Goal: Information Seeking & Learning: Find specific fact

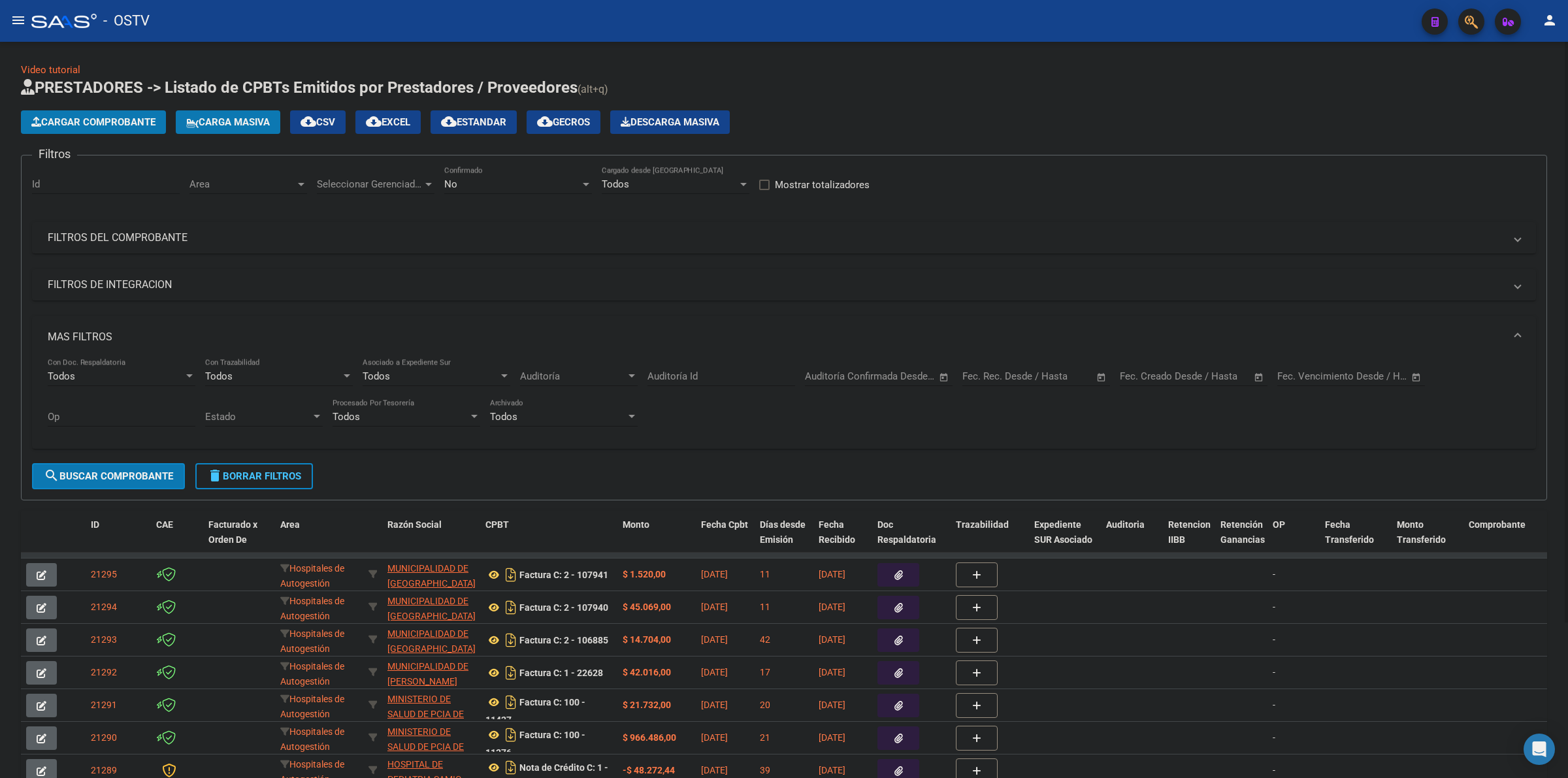
click at [949, 113] on div "Cargar Comprobante Carga Masiva cloud_download CSV cloud_download EXCEL cloud_d…" at bounding box center [783, 121] width 1526 height 24
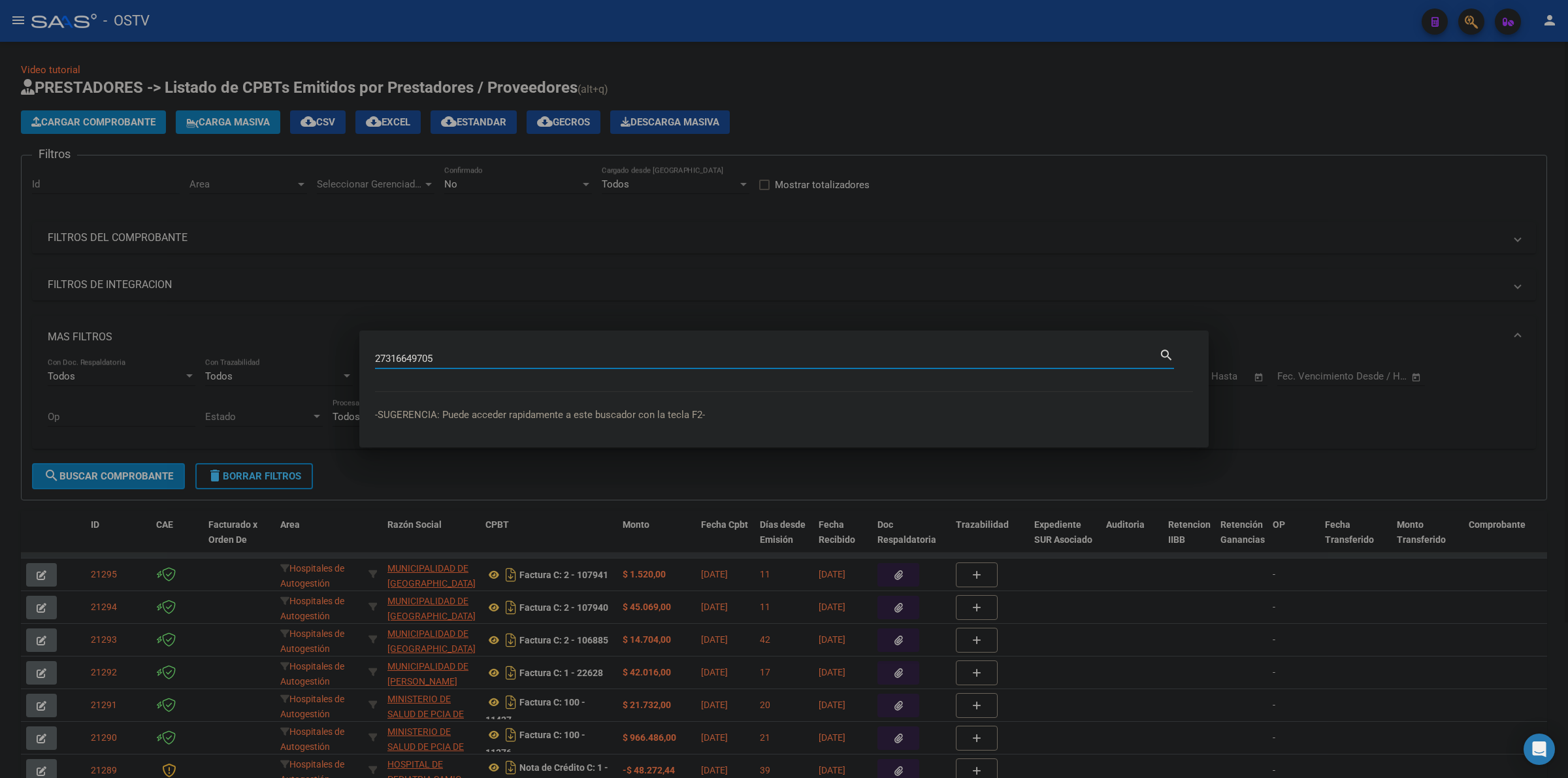
type input "27316649705"
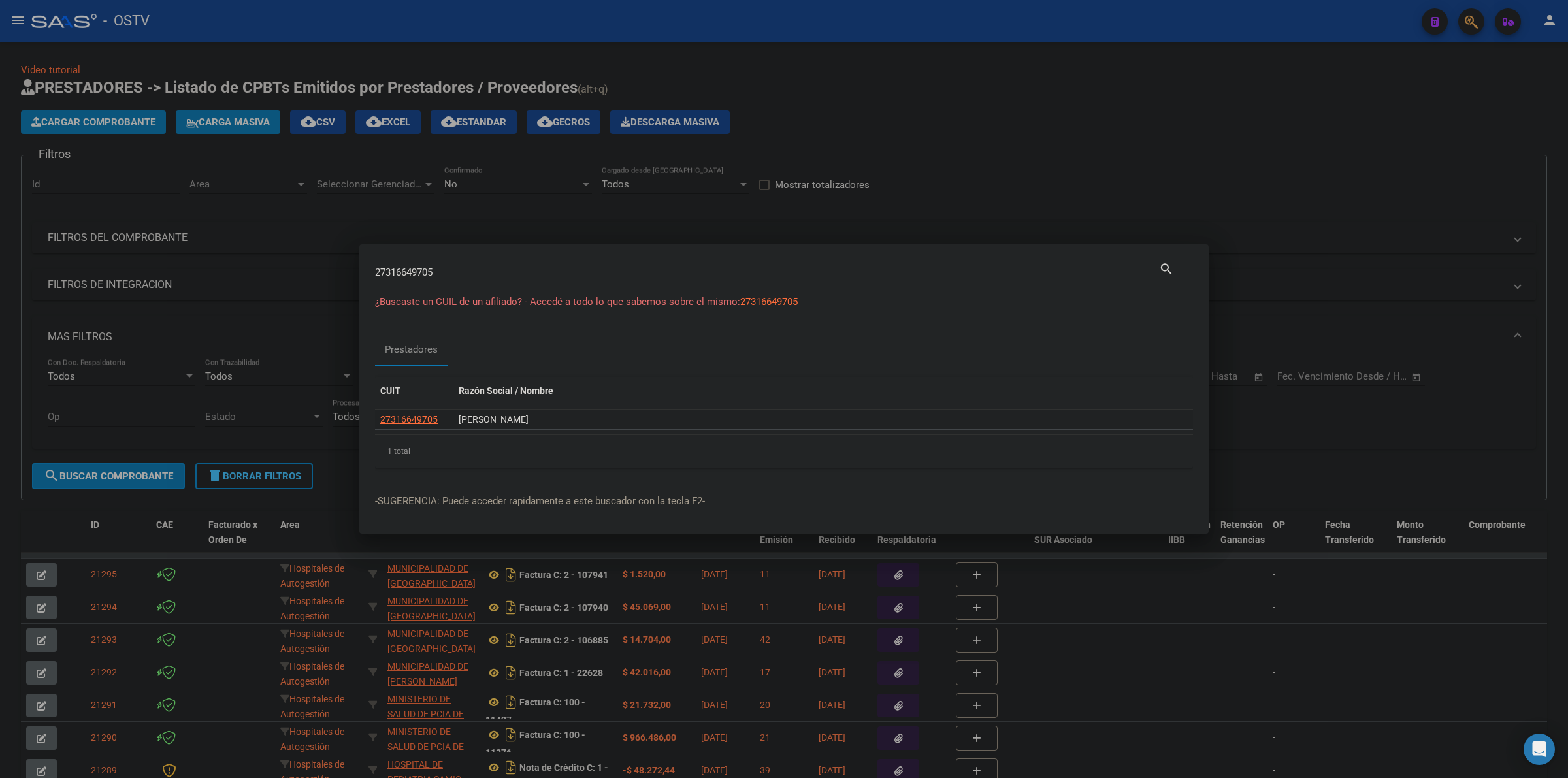
drag, startPoint x: 457, startPoint y: 420, endPoint x: 585, endPoint y: 421, distance: 128.0
click at [585, 421] on datatable-body-cell "[PERSON_NAME]" at bounding box center [824, 420] width 740 height 21
copy div "[PERSON_NAME]"
click at [583, 366] on div "CUIT Razón Social / Nombre 27316649705 [PERSON_NAME] 1 total 1" at bounding box center [783, 421] width 818 height 112
click at [415, 424] on span "27316649705" at bounding box center [408, 419] width 57 height 10
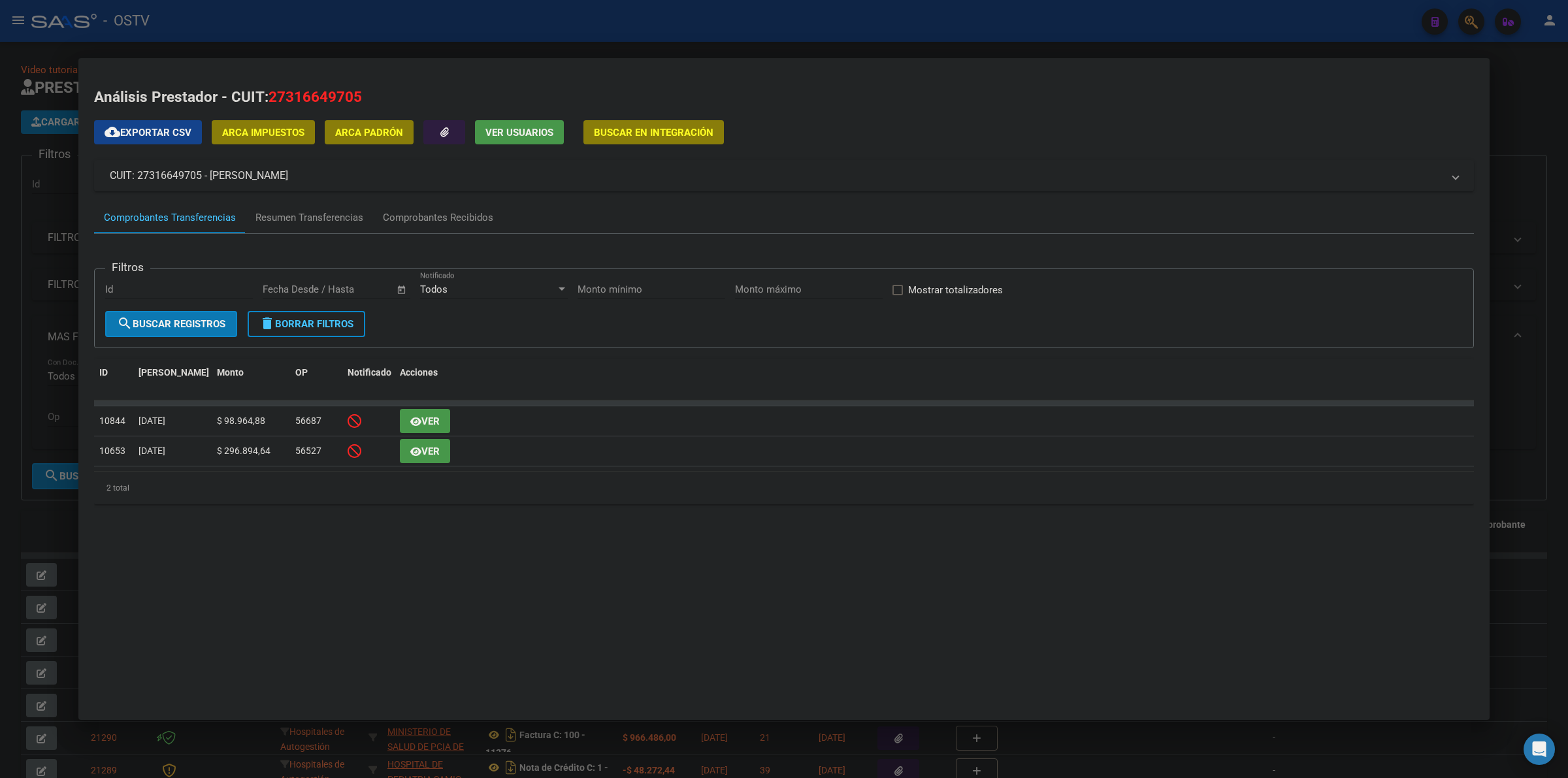
click at [669, 195] on div "cloud_download Exportar CSV ARCA Impuestos ARCA Padrón Ver Usuarios Buscar en I…" at bounding box center [784, 317] width 1380 height 393
click at [305, 216] on div "Resumen Transferencias" at bounding box center [309, 217] width 108 height 15
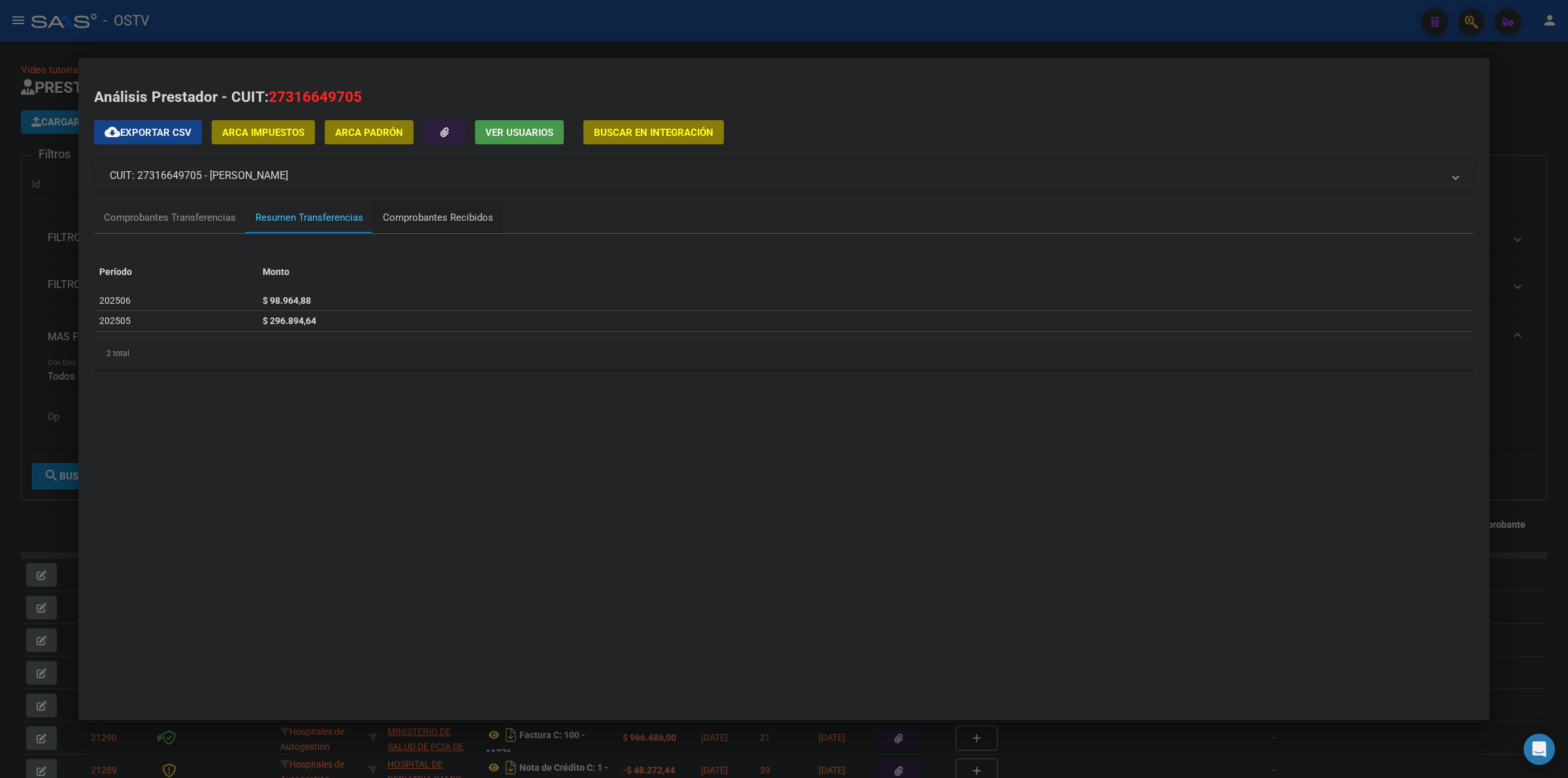
drag, startPoint x: 393, startPoint y: 220, endPoint x: 397, endPoint y: 213, distance: 8.1
click at [397, 218] on div "Comprobantes Recibidos" at bounding box center [438, 217] width 110 height 15
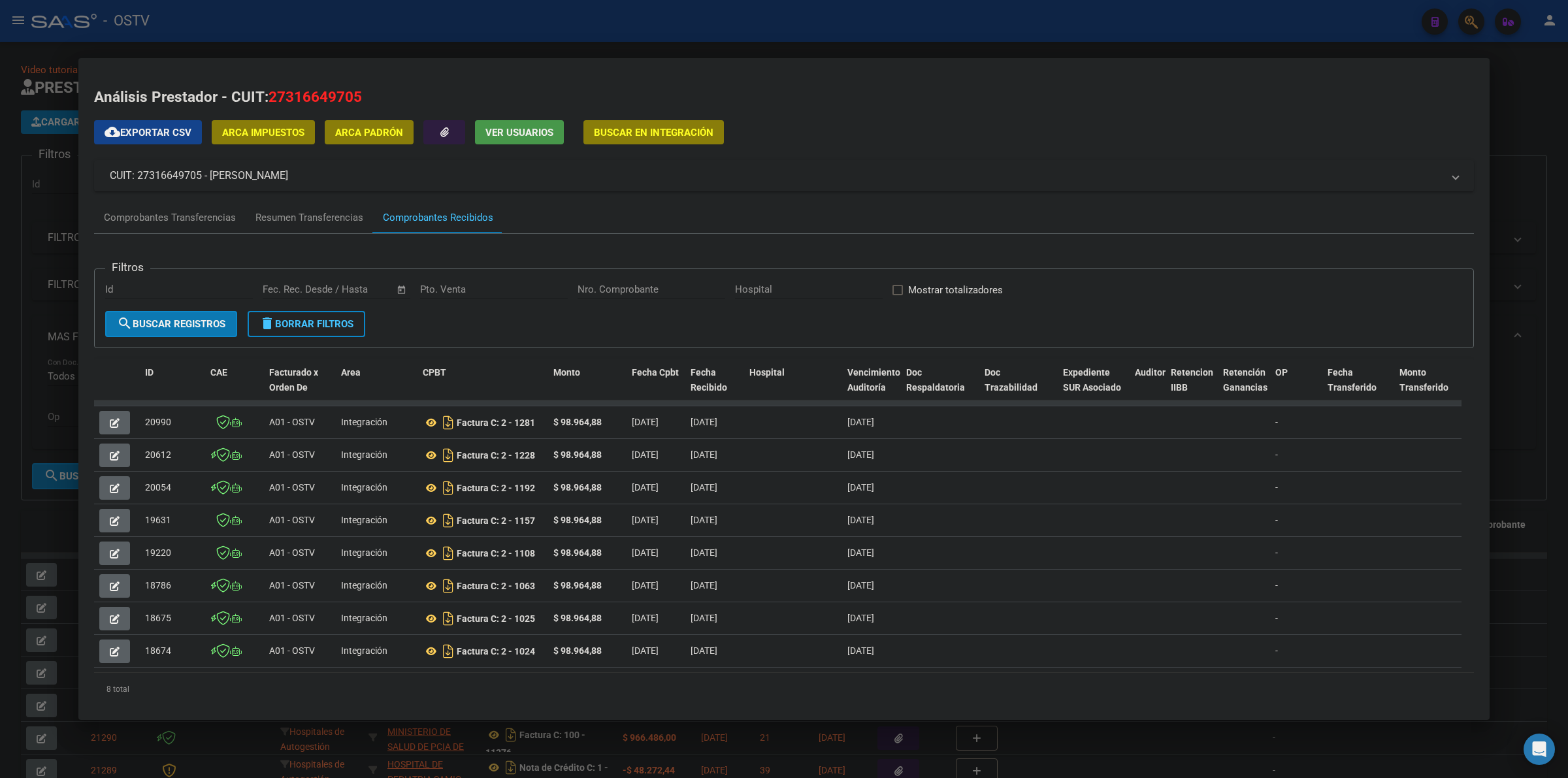
click at [1496, 188] on div at bounding box center [784, 389] width 1568 height 778
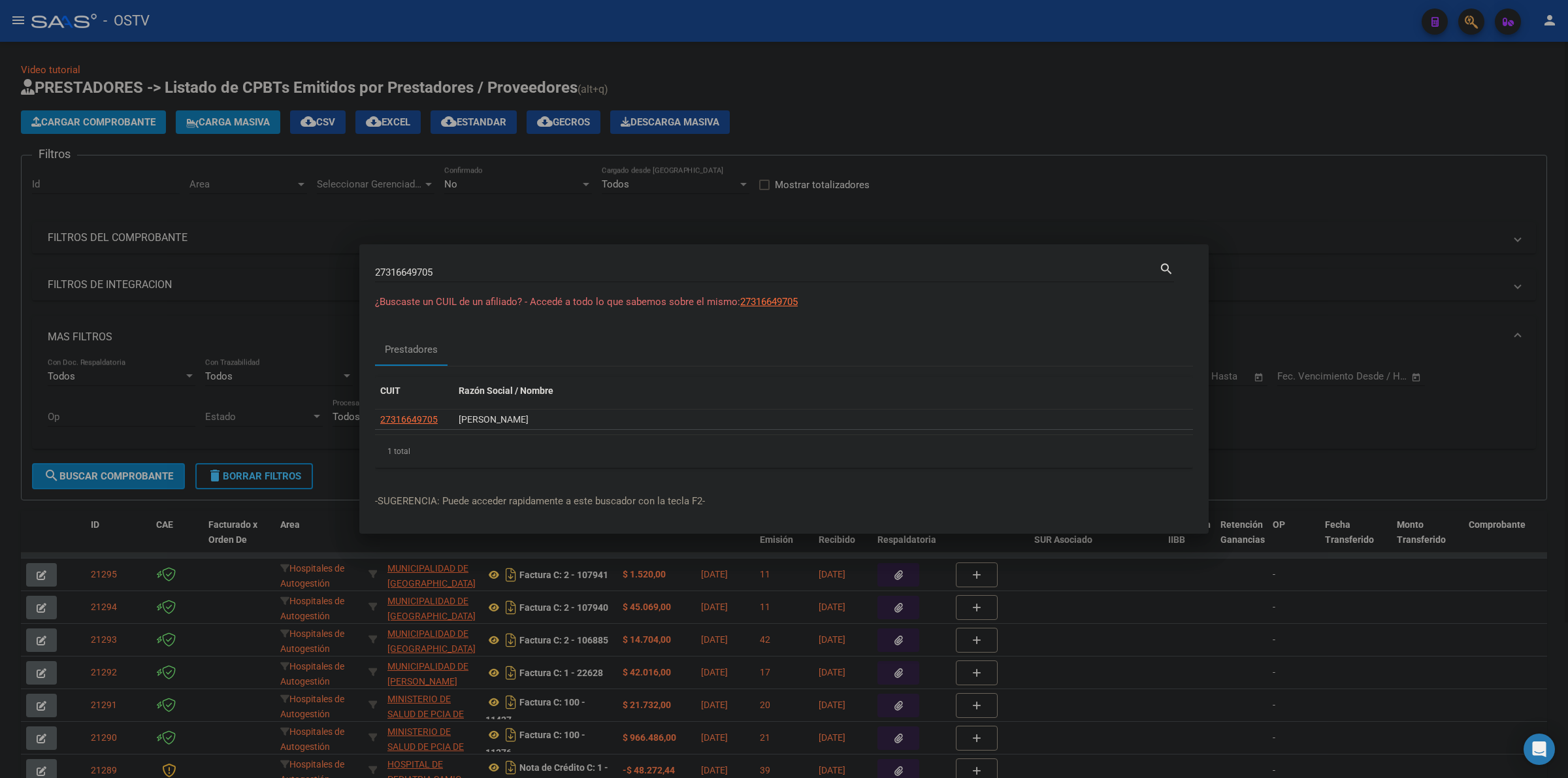
drag, startPoint x: 975, startPoint y: 105, endPoint x: 1193, endPoint y: 159, distance: 224.6
click at [976, 105] on div at bounding box center [784, 389] width 1568 height 778
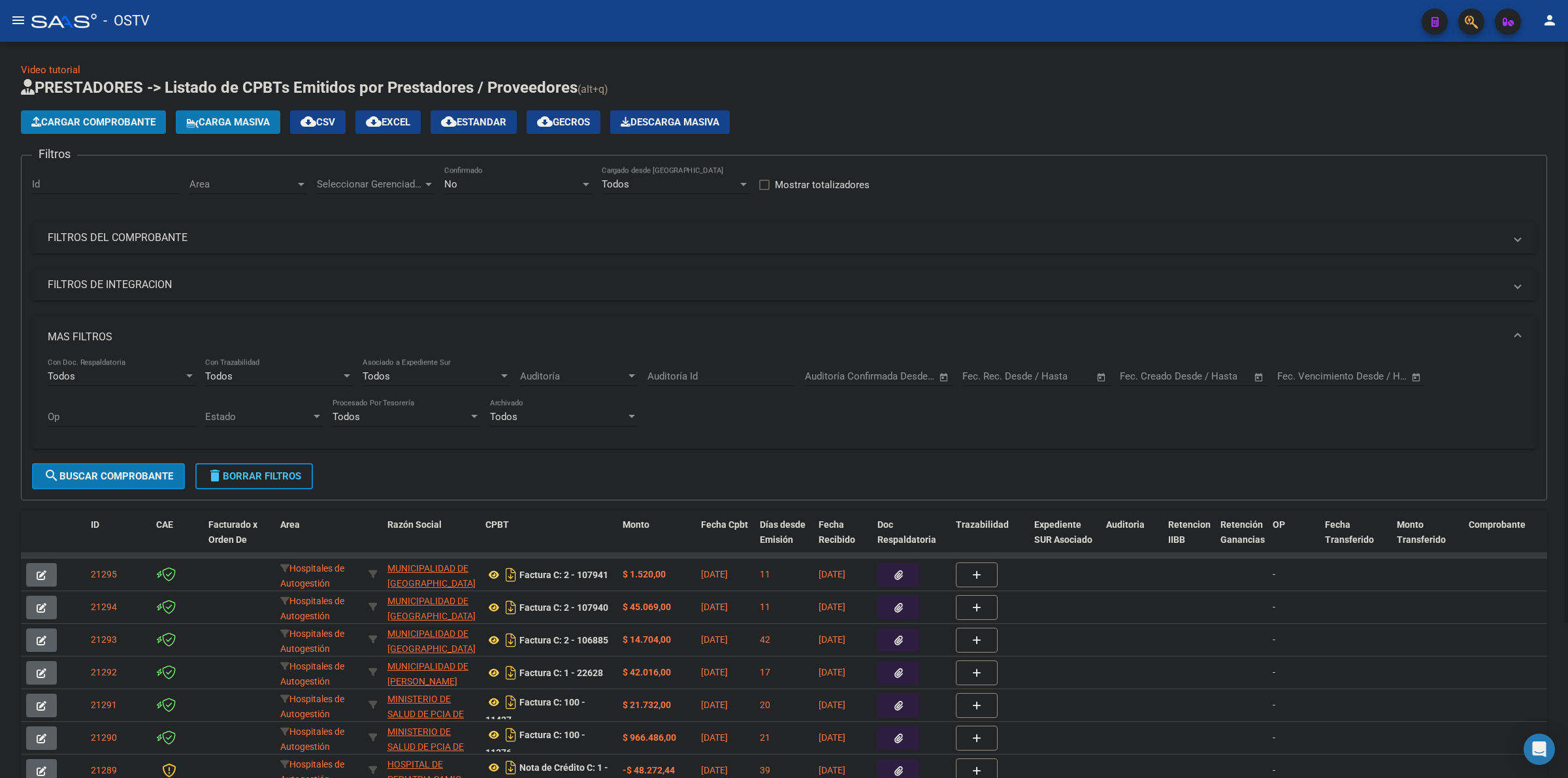
click at [637, 82] on h1 "PRESTADORES -> Listado de CPBTs Emitidos por Prestadores / Proveedores (alt+q)" at bounding box center [783, 88] width 1526 height 23
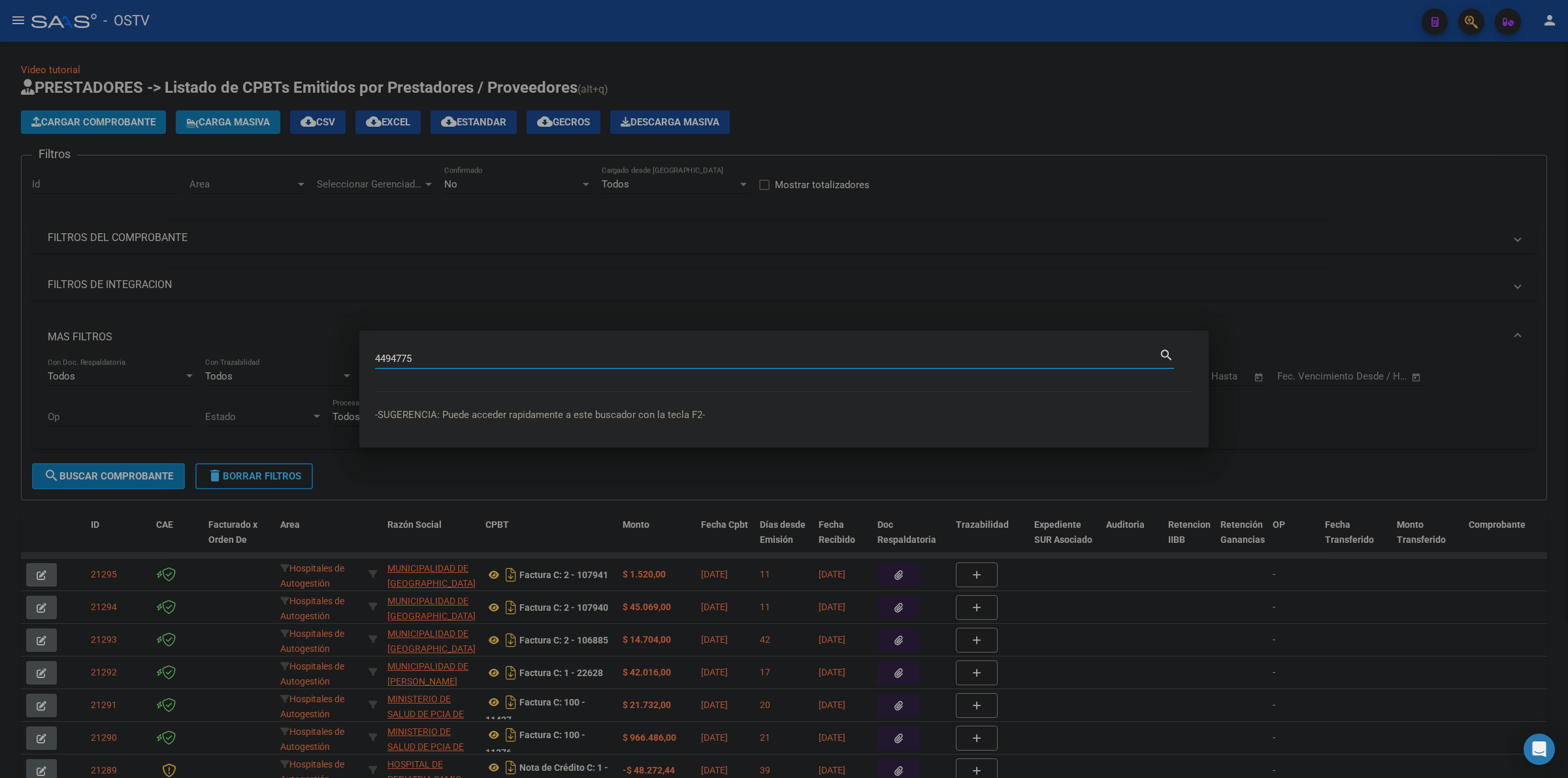
type input "4494775"
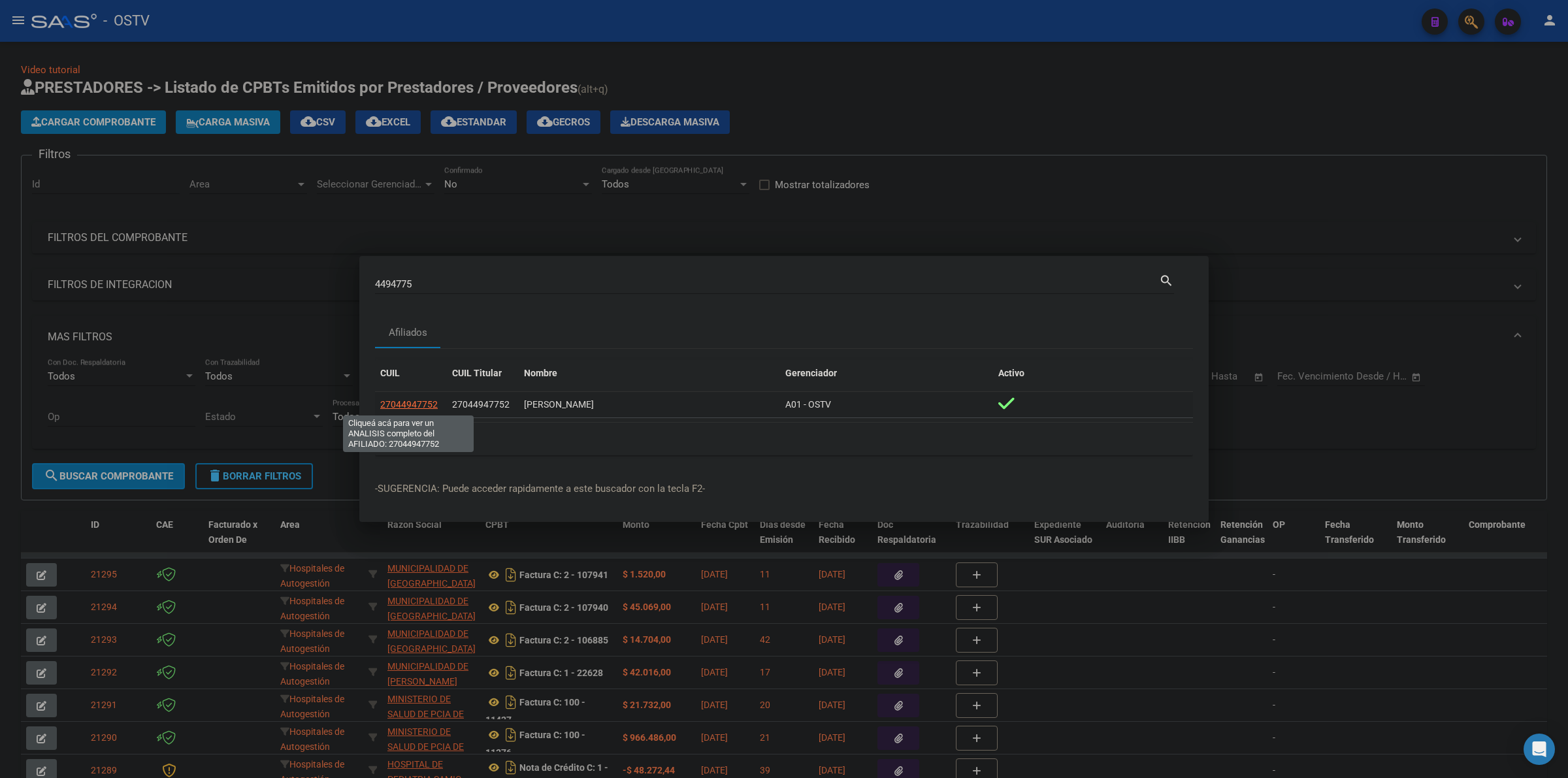
click at [410, 402] on span "27044947752" at bounding box center [408, 404] width 57 height 10
type textarea "27044947752"
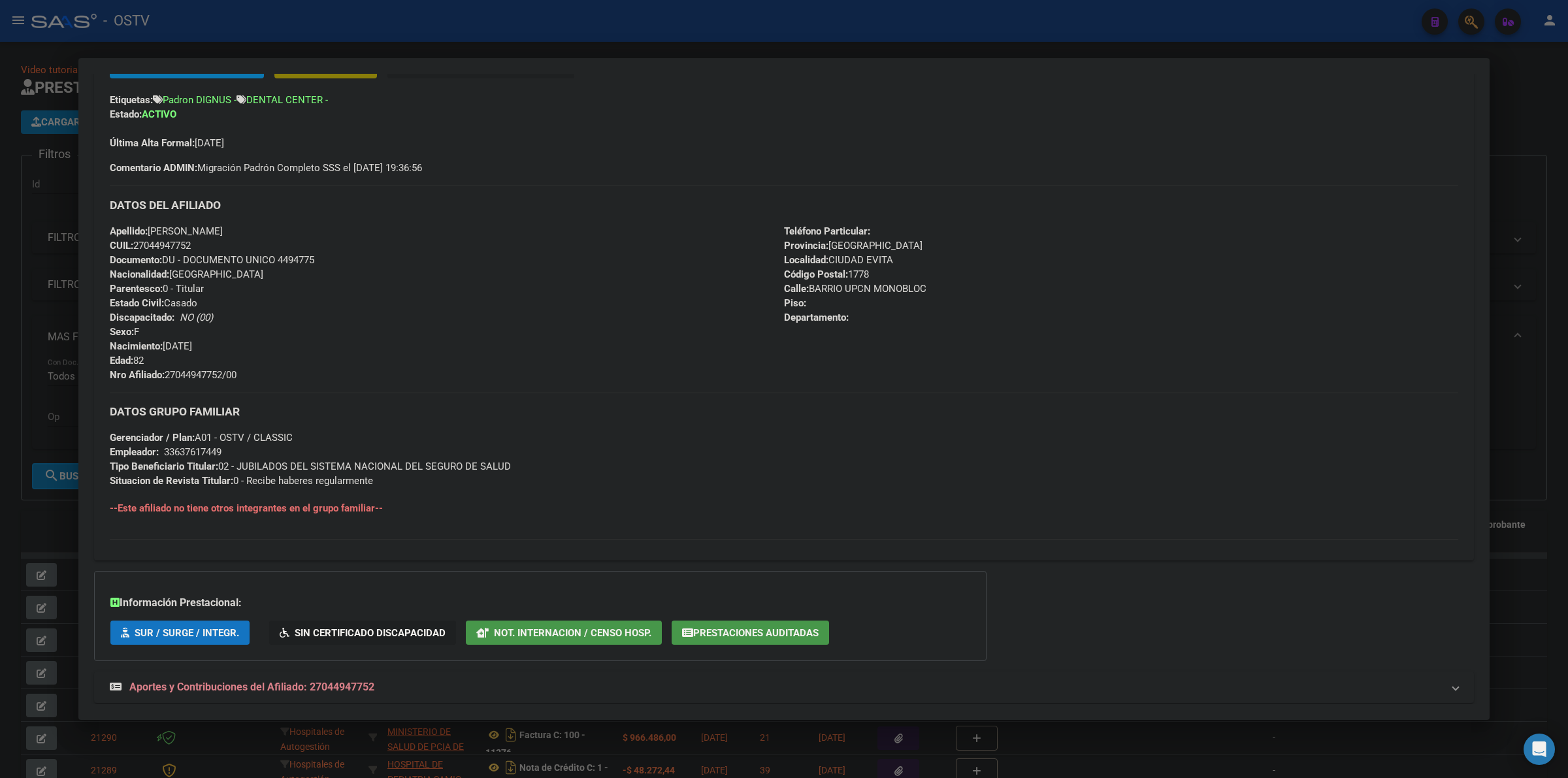
scroll to position [334, 0]
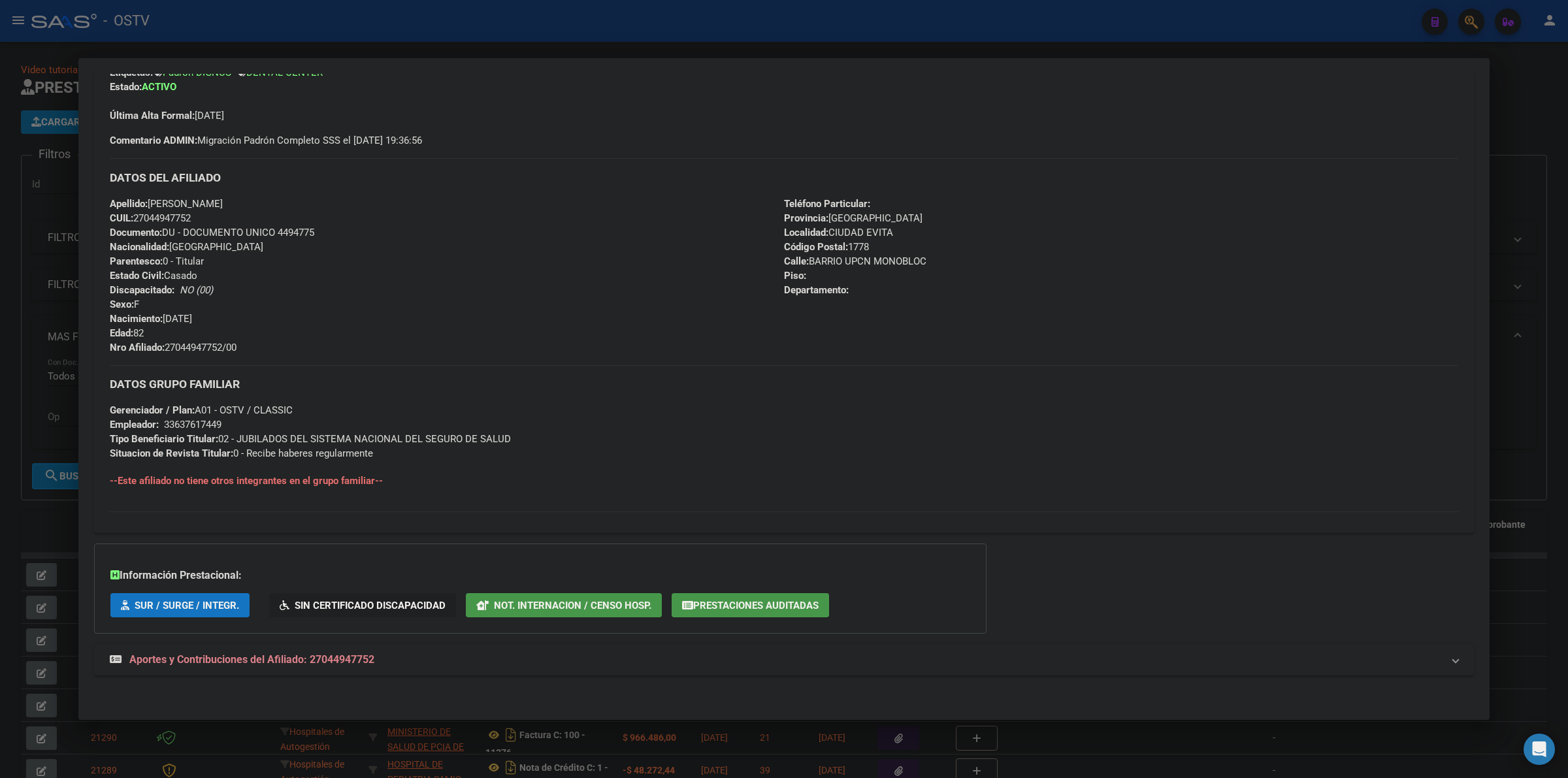
click at [294, 229] on span "Documento: DU - DOCUMENTO UNICO 4494775" at bounding box center [212, 232] width 204 height 11
copy span "4494775"
click at [200, 347] on span "Nro Afiliado: 27044947752/00" at bounding box center [173, 347] width 127 height 11
click at [200, 346] on span "Nro Afiliado: 27044947752/00" at bounding box center [173, 347] width 127 height 11
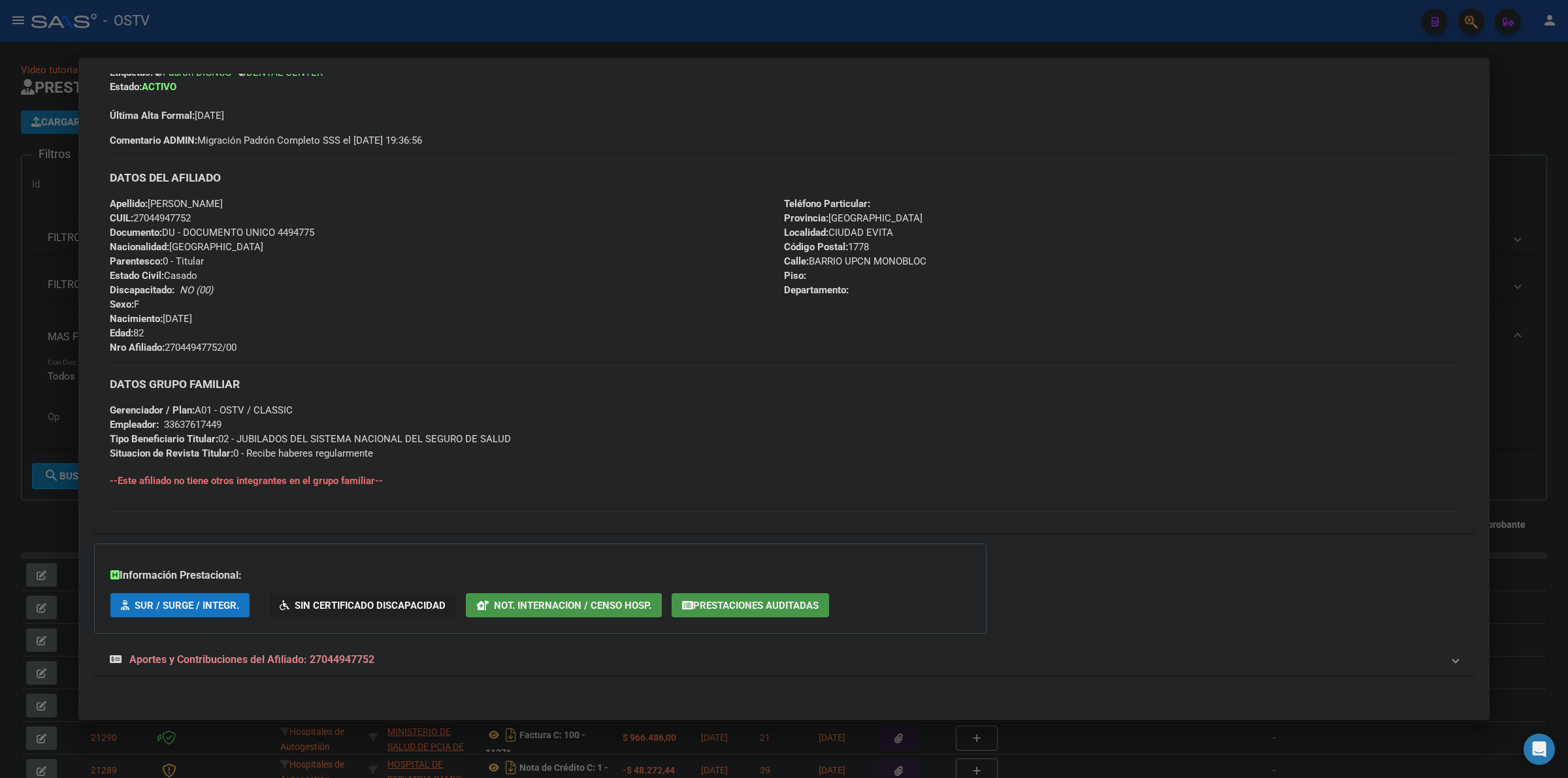
copy span "27044947752"
click at [24, 287] on div at bounding box center [784, 389] width 1568 height 778
